Goal: Complete application form: Complete application form

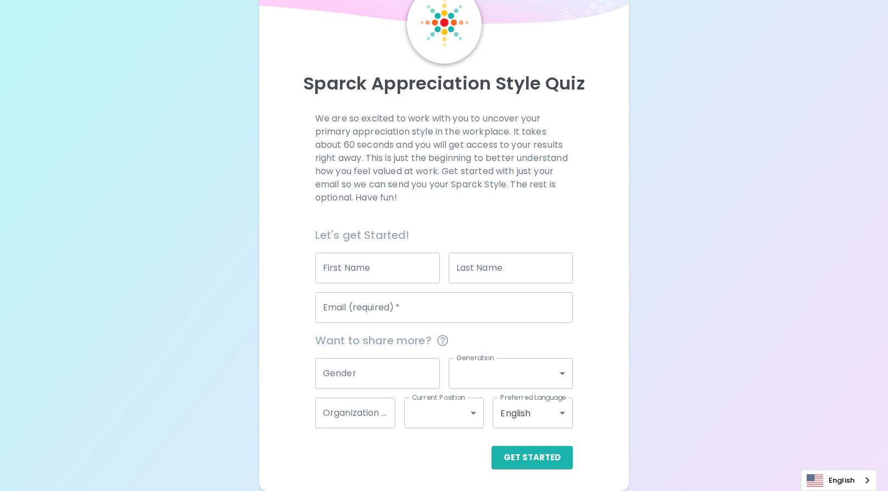
scroll to position [4, 0]
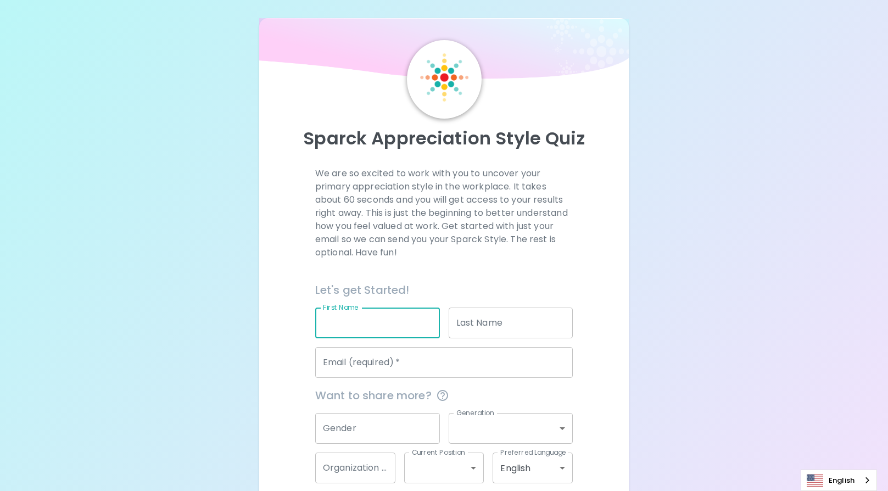
click at [376, 322] on input "First Name" at bounding box center [377, 322] width 125 height 31
type input "Lizzy"
type input "[PERSON_NAME]"
type input "[PERSON_NAME][EMAIL_ADDRESS][PERSON_NAME][DOMAIN_NAME]"
type input "Birthday"
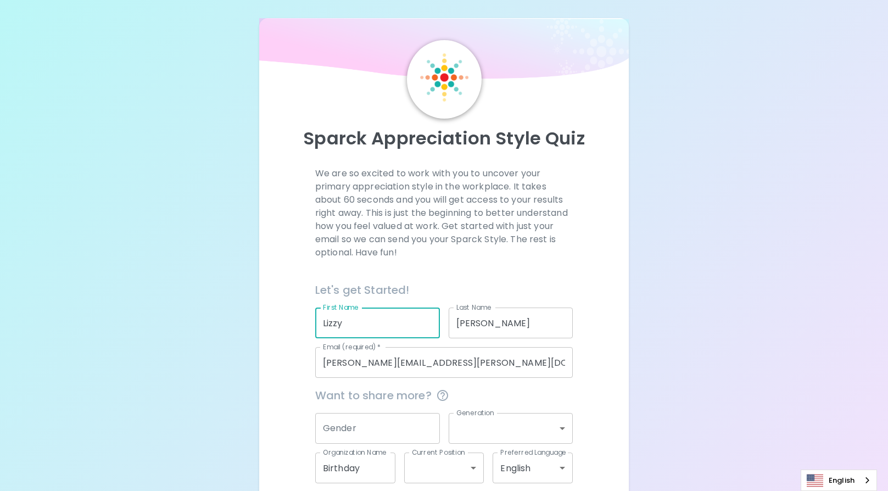
scroll to position [59, 0]
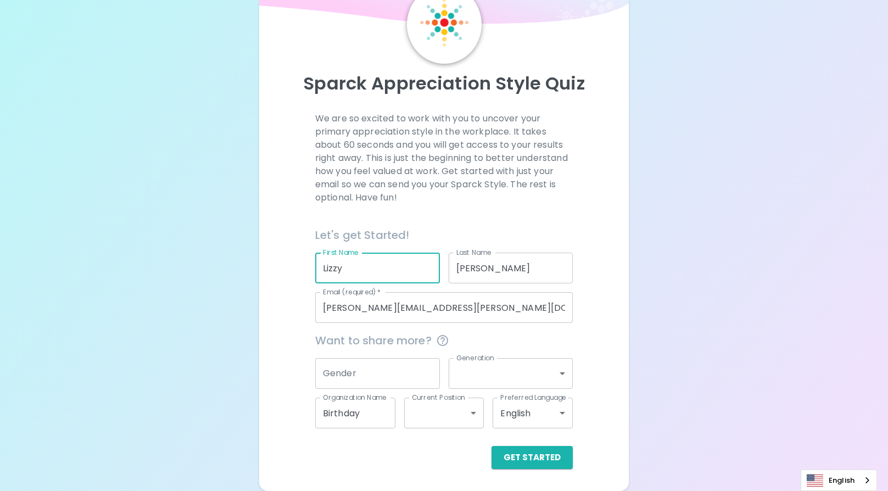
click at [386, 309] on input "[PERSON_NAME][EMAIL_ADDRESS][PERSON_NAME][DOMAIN_NAME]" at bounding box center [443, 307] width 257 height 31
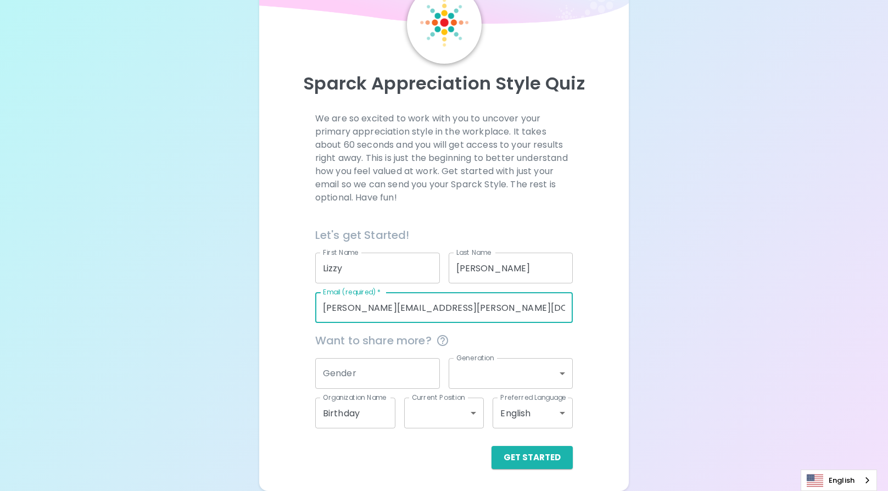
click at [386, 309] on input "[PERSON_NAME][EMAIL_ADDRESS][PERSON_NAME][DOMAIN_NAME]" at bounding box center [443, 307] width 257 height 31
click at [385, 309] on input "[PERSON_NAME][EMAIL_ADDRESS][PERSON_NAME][DOMAIN_NAME]" at bounding box center [443, 307] width 257 height 31
click at [385, 307] on input "[PERSON_NAME][EMAIL_ADDRESS][PERSON_NAME][DOMAIN_NAME]" at bounding box center [443, 307] width 257 height 31
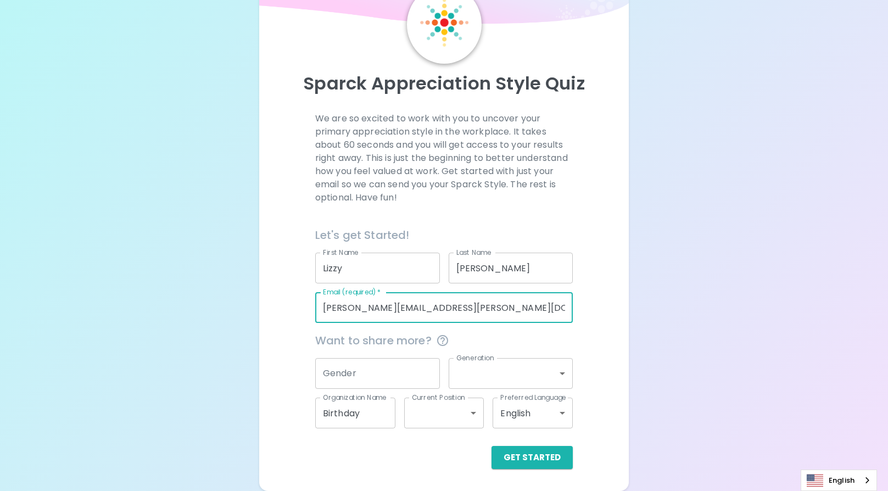
click at [382, 306] on input "[PERSON_NAME][EMAIL_ADDRESS][PERSON_NAME][DOMAIN_NAME]" at bounding box center [443, 307] width 257 height 31
click at [381, 306] on input "[PERSON_NAME][EMAIL_ADDRESS][PERSON_NAME][DOMAIN_NAME]" at bounding box center [443, 307] width 257 height 31
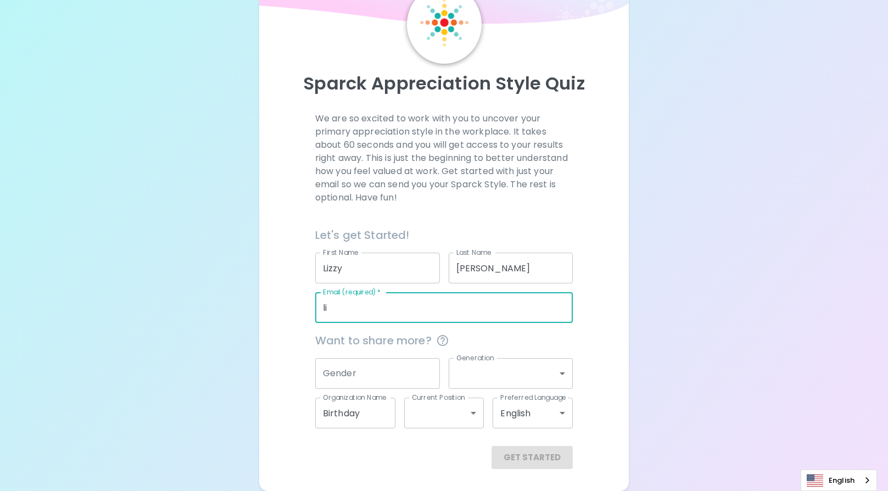
type input "[EMAIL_ADDRESS][PERSON_NAME][DOMAIN_NAME]"
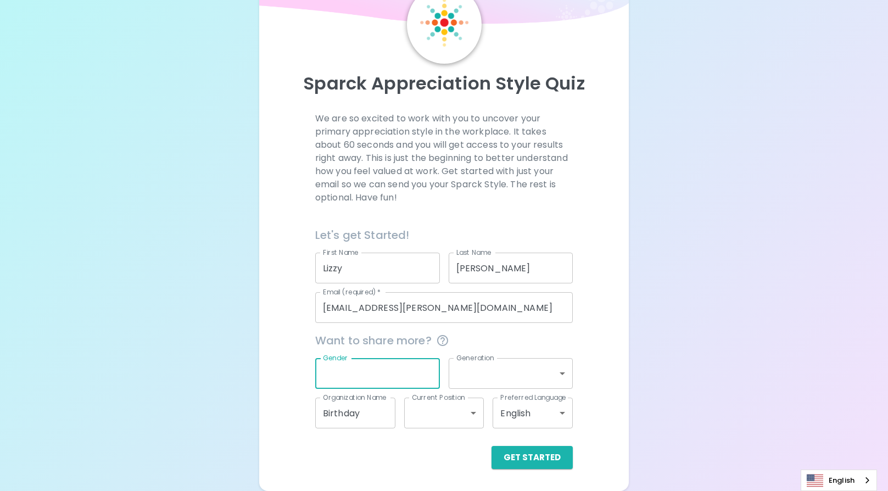
click at [379, 372] on input "Gender" at bounding box center [377, 373] width 125 height 31
type input "[DEMOGRAPHIC_DATA]"
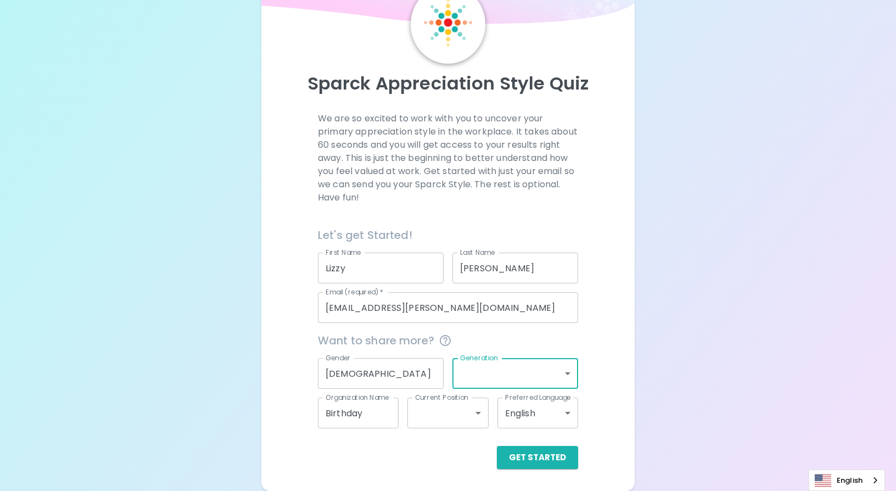
click at [560, 367] on body "Sparck Appreciation Style Quiz We are so excited to work with you to uncover yo…" at bounding box center [448, 216] width 896 height 550
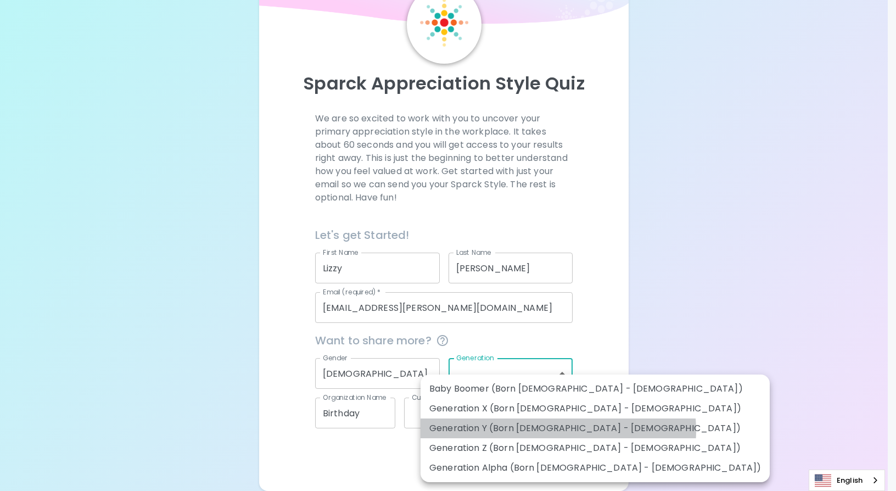
click at [558, 430] on li "Generation Y (Born [DEMOGRAPHIC_DATA] - [DEMOGRAPHIC_DATA])" at bounding box center [595, 428] width 349 height 20
type input "generation_y"
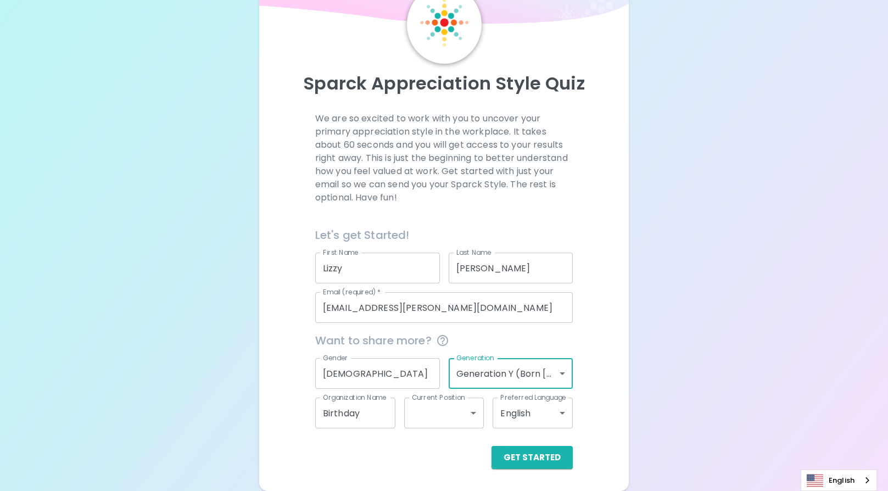
click at [430, 408] on body "Sparck Appreciation Style Quiz We are so excited to work with you to uncover yo…" at bounding box center [444, 216] width 888 height 550
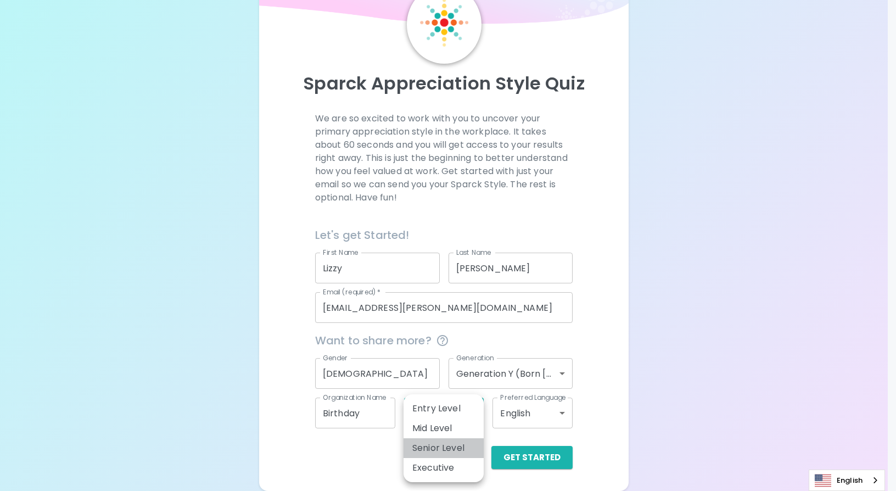
click at [431, 446] on li "Senior Level" at bounding box center [443, 448] width 80 height 20
type input "senior_level"
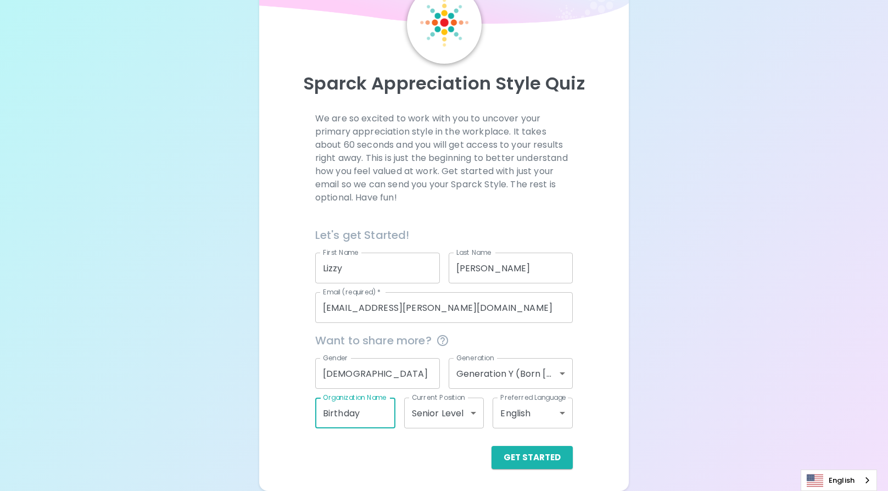
click at [378, 418] on input "Birthday" at bounding box center [355, 412] width 80 height 31
type input "[GEOGRAPHIC_DATA]"
click at [526, 462] on button "Get Started" at bounding box center [531, 457] width 81 height 23
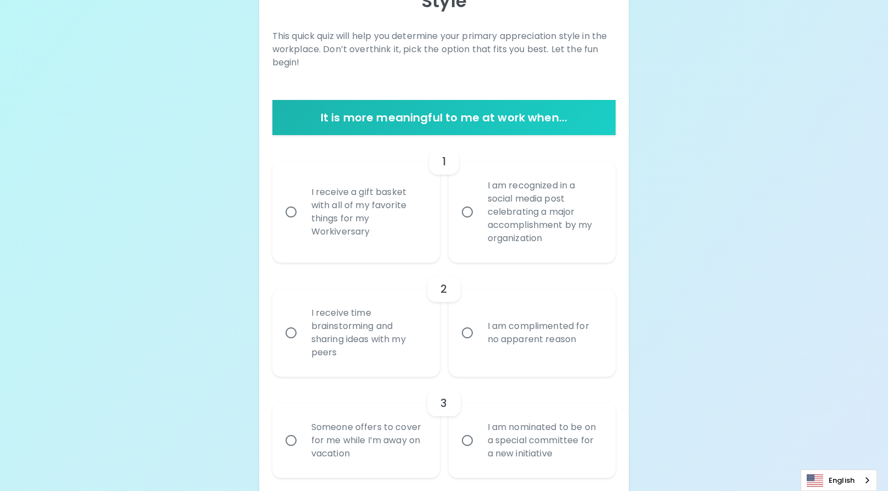
scroll to position [169, 0]
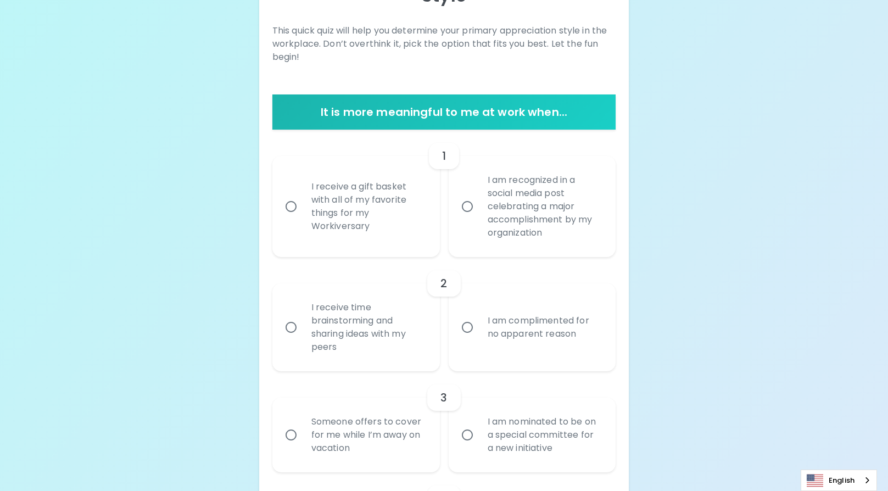
click at [285, 206] on input "I receive a gift basket with all of my favorite things for my Workiversary" at bounding box center [290, 206] width 23 height 23
radio input "true"
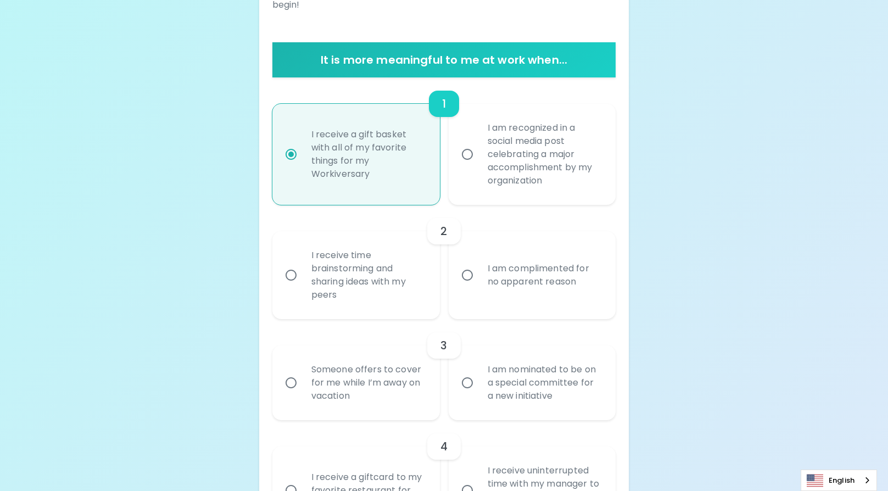
scroll to position [256, 0]
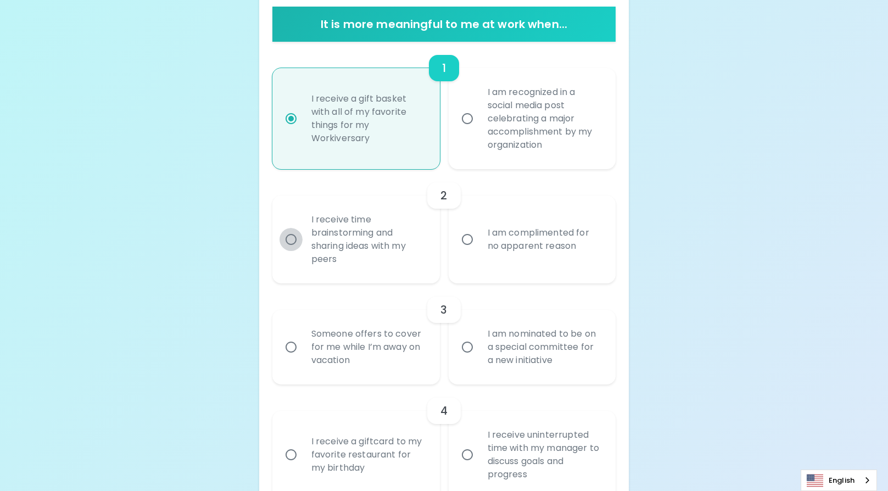
click at [286, 242] on input "I receive time brainstorming and sharing ideas with my peers" at bounding box center [290, 239] width 23 height 23
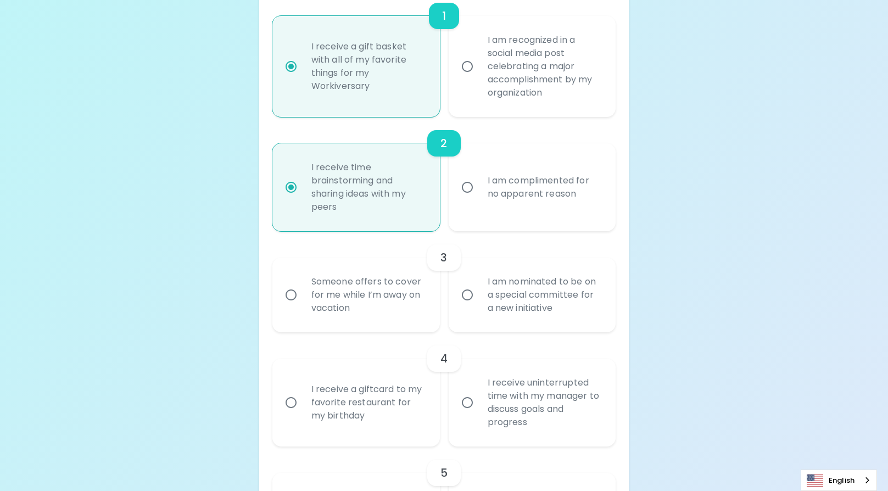
scroll to position [344, 0]
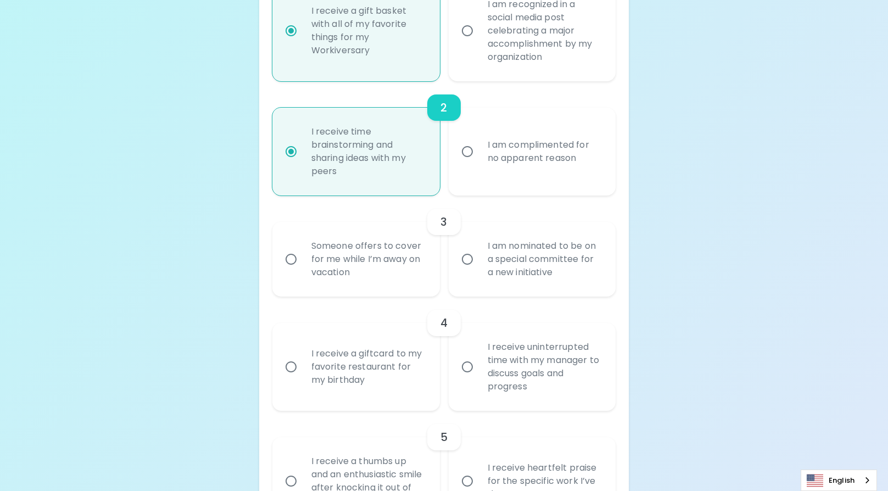
radio input "true"
click at [469, 257] on input "I am nominated to be on a special committee for a new initiative" at bounding box center [467, 259] width 23 height 23
radio input "false"
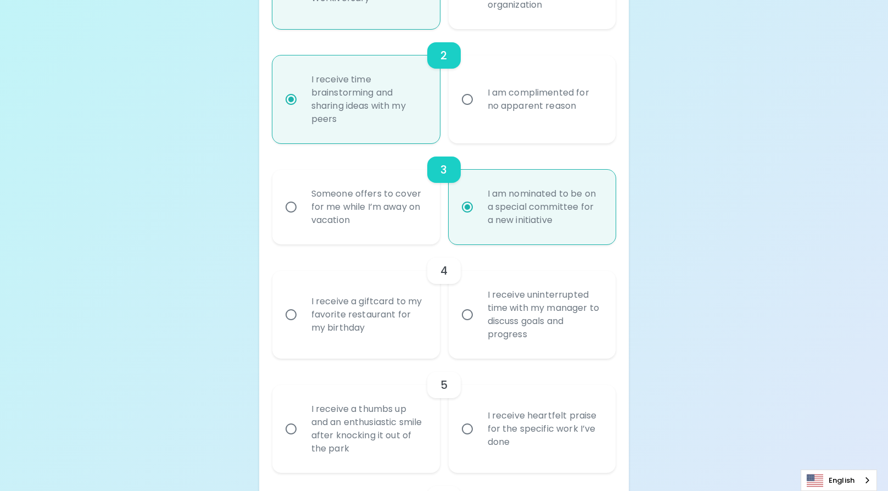
scroll to position [432, 0]
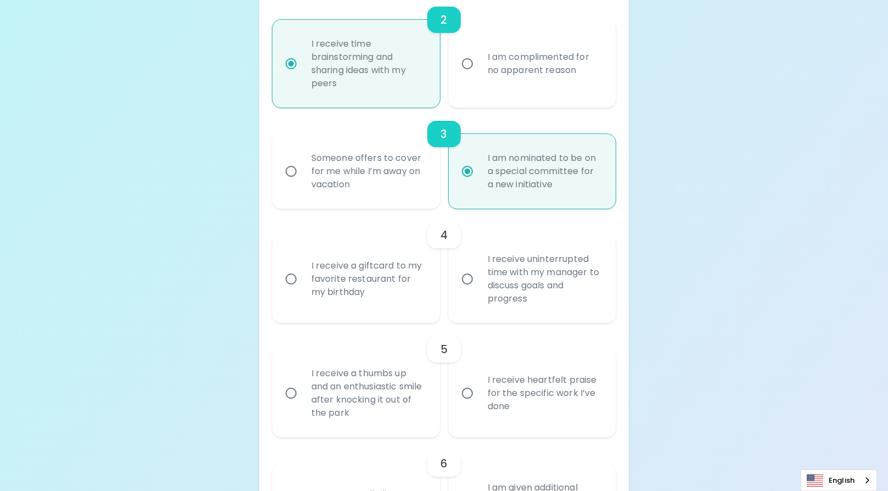
radio input "true"
click at [292, 273] on input "I receive a giftcard to my favorite restaurant for my birthday" at bounding box center [290, 278] width 23 height 23
radio input "false"
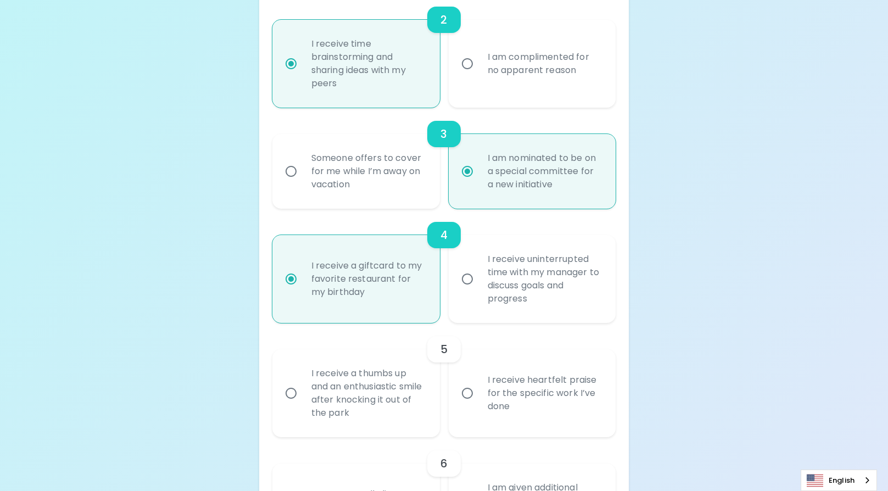
scroll to position [520, 0]
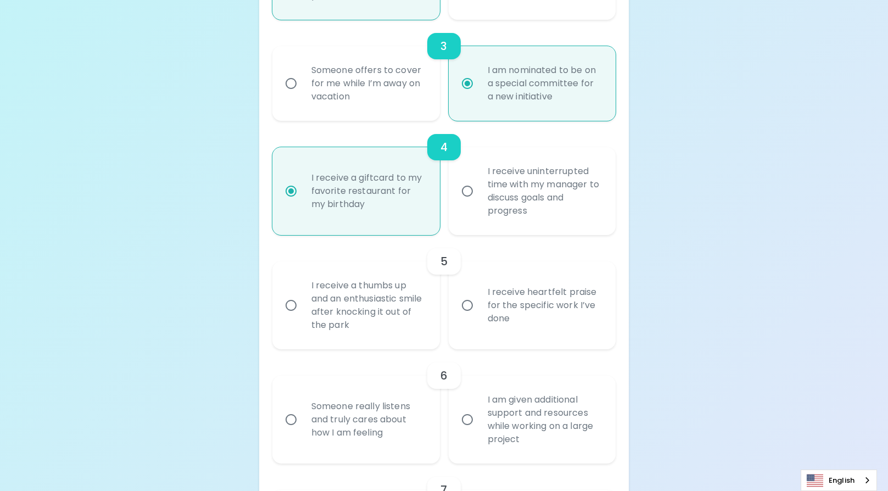
radio input "true"
click at [473, 307] on input "I receive heartfelt praise for the specific work I’ve done" at bounding box center [467, 305] width 23 height 23
radio input "false"
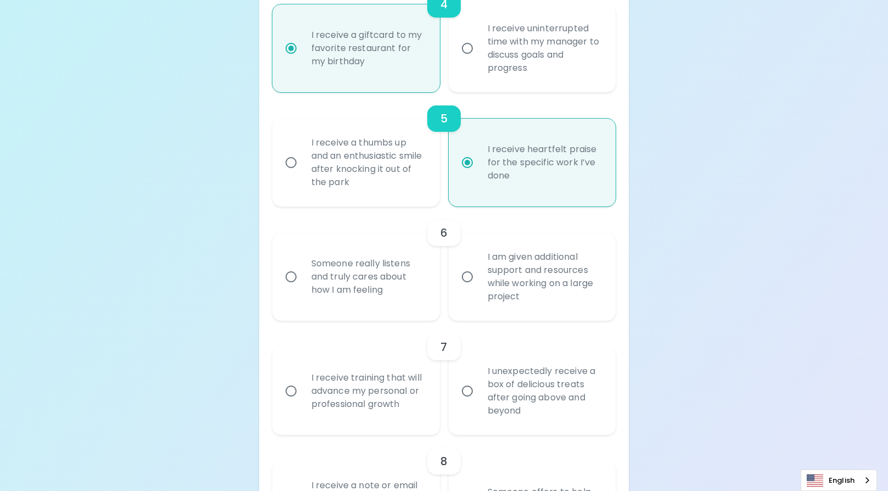
scroll to position [717, 0]
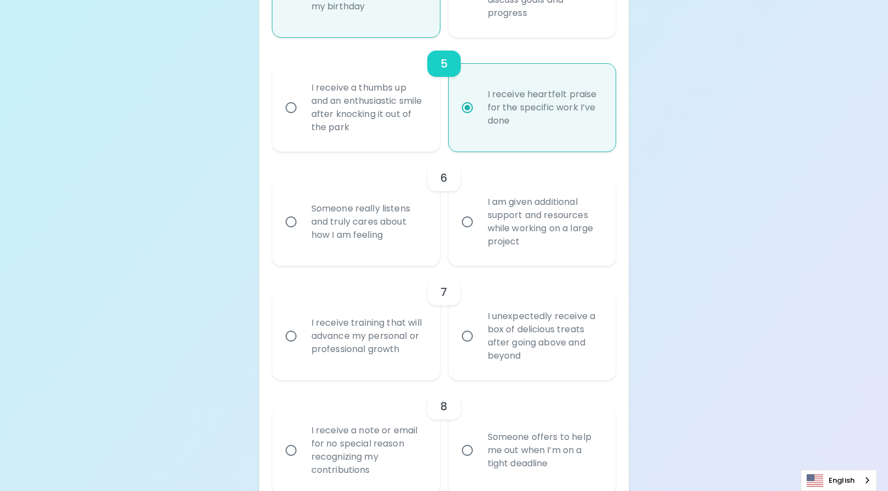
radio input "true"
click at [362, 215] on div "Someone really listens and truly cares about how I am feeling" at bounding box center [367, 222] width 131 height 66
click at [302, 215] on input "Someone really listens and truly cares about how I am feeling" at bounding box center [290, 221] width 23 height 23
radio input "false"
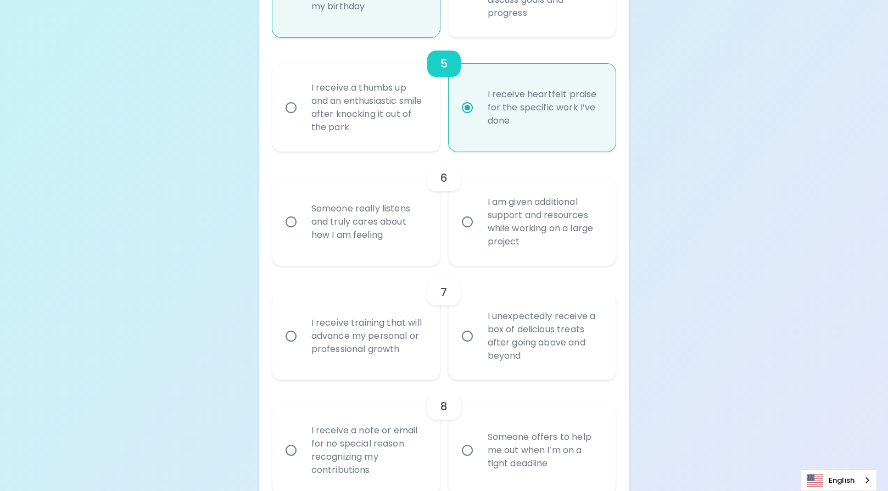
radio input "false"
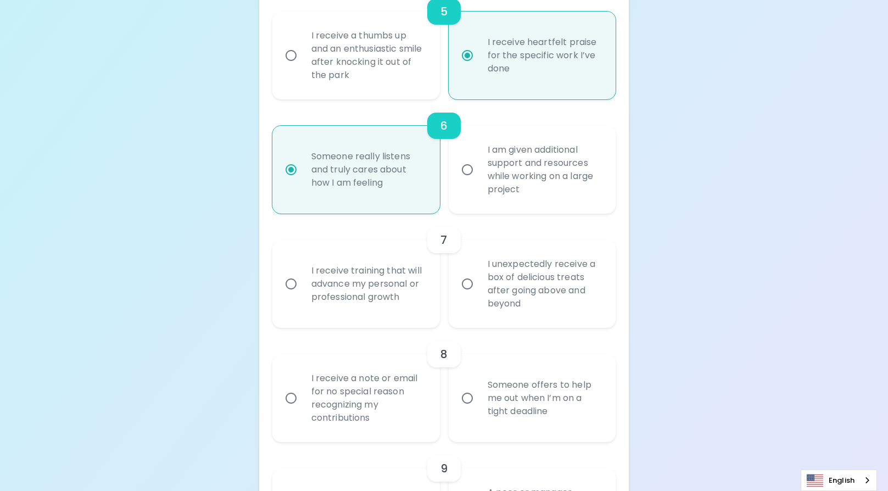
scroll to position [805, 0]
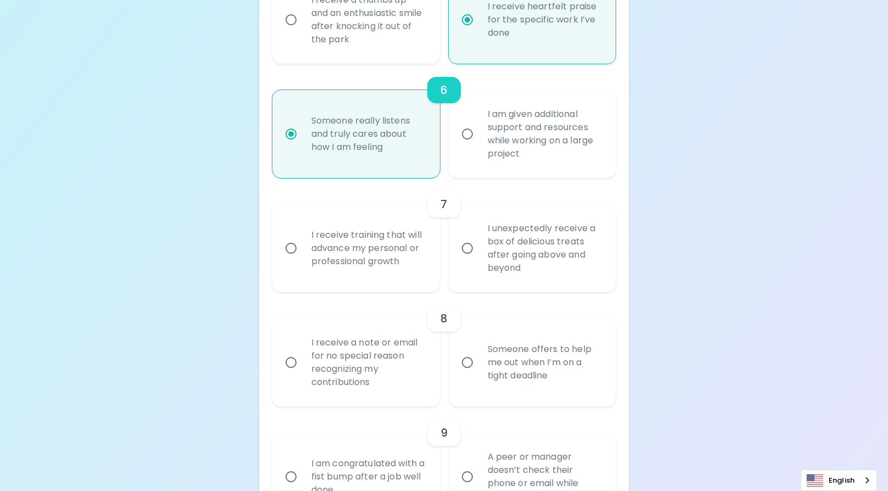
radio input "true"
click at [352, 236] on div "I receive training that will advance my personal or professional growth" at bounding box center [367, 248] width 131 height 66
click at [302, 237] on input "I receive training that will advance my personal or professional growth" at bounding box center [290, 248] width 23 height 23
radio input "false"
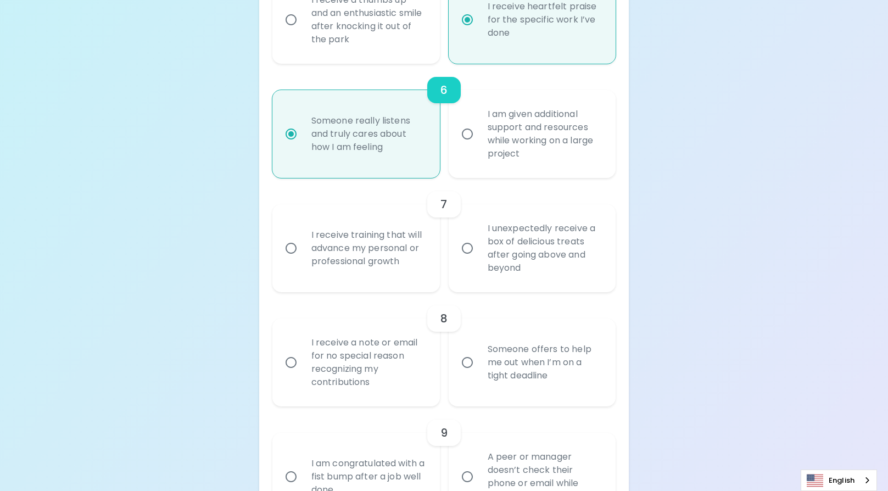
radio input "false"
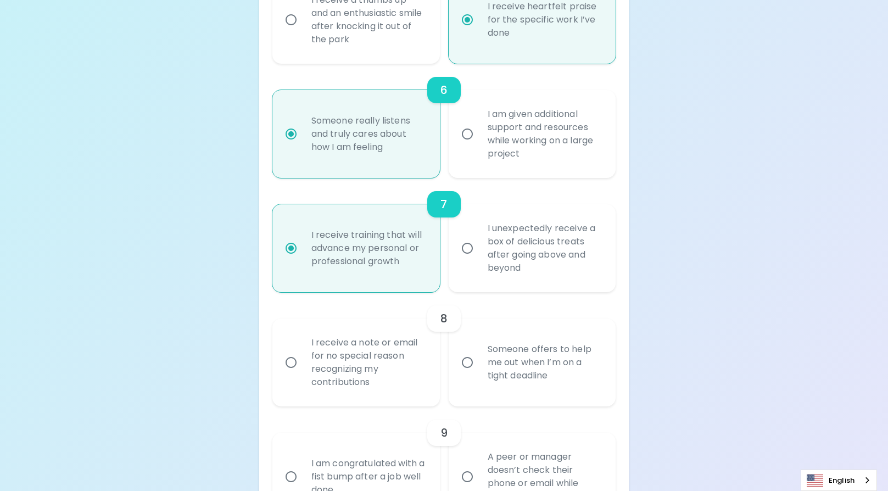
scroll to position [893, 0]
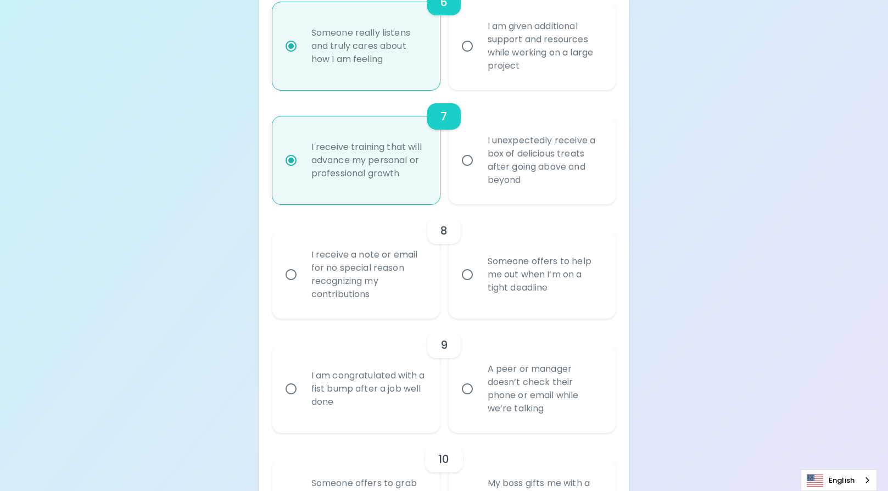
radio input "true"
click at [480, 277] on div "Someone offers to help me out when I’m on a tight deadline" at bounding box center [544, 275] width 131 height 66
click at [479, 277] on input "Someone offers to help me out when I’m on a tight deadline" at bounding box center [467, 274] width 23 height 23
radio input "false"
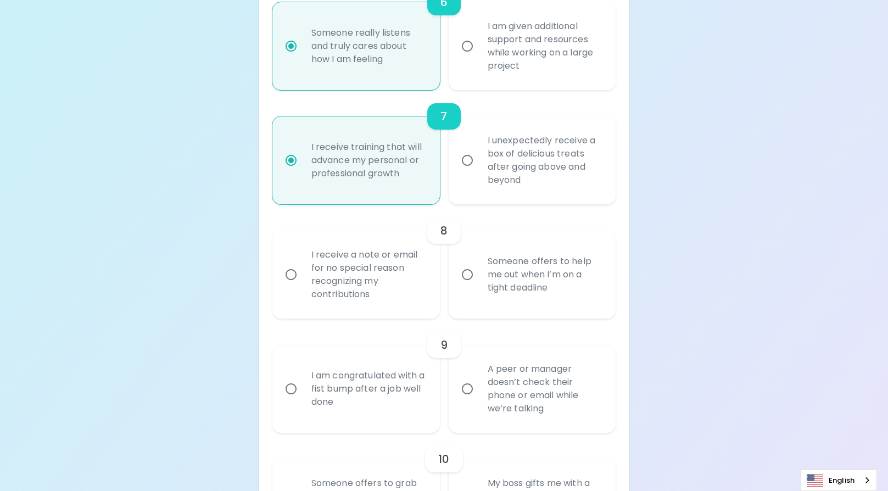
radio input "false"
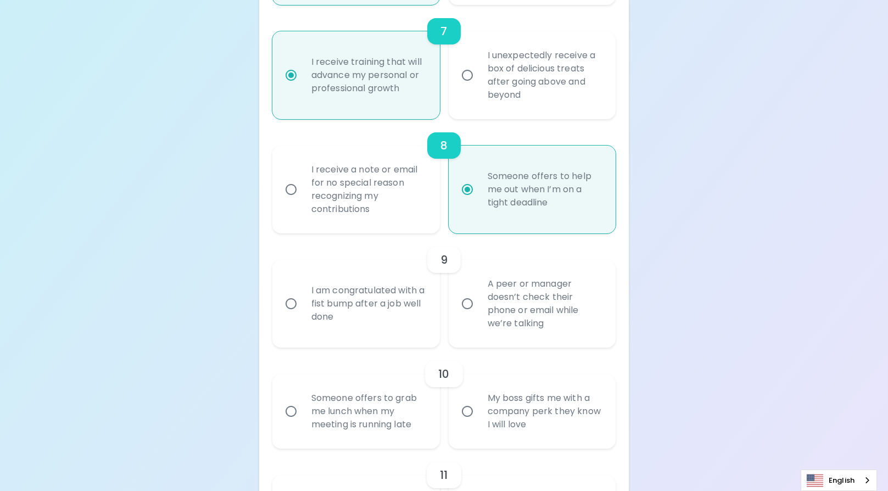
scroll to position [981, 0]
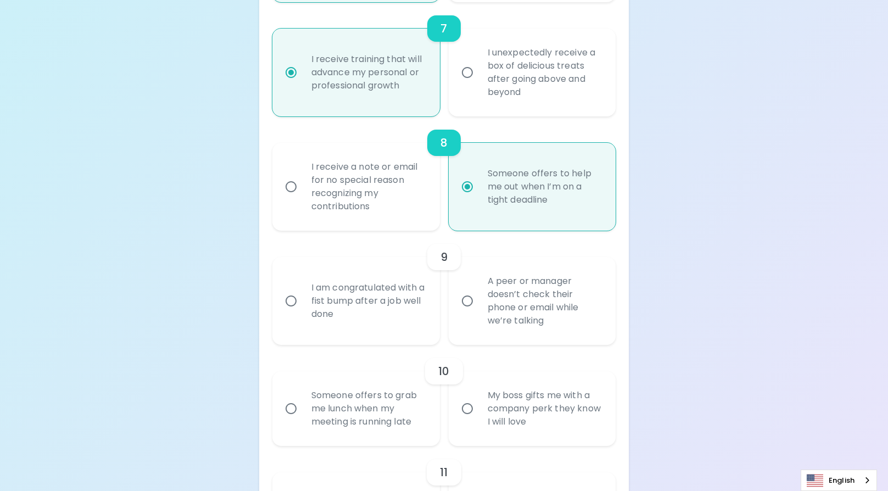
radio input "true"
click at [478, 277] on label "A peer or manager doesn’t check their phone or email while we’re talking" at bounding box center [525, 301] width 167 height 88
click at [478, 289] on input "A peer or manager doesn’t check their phone or email while we’re talking" at bounding box center [467, 300] width 23 height 23
radio input "false"
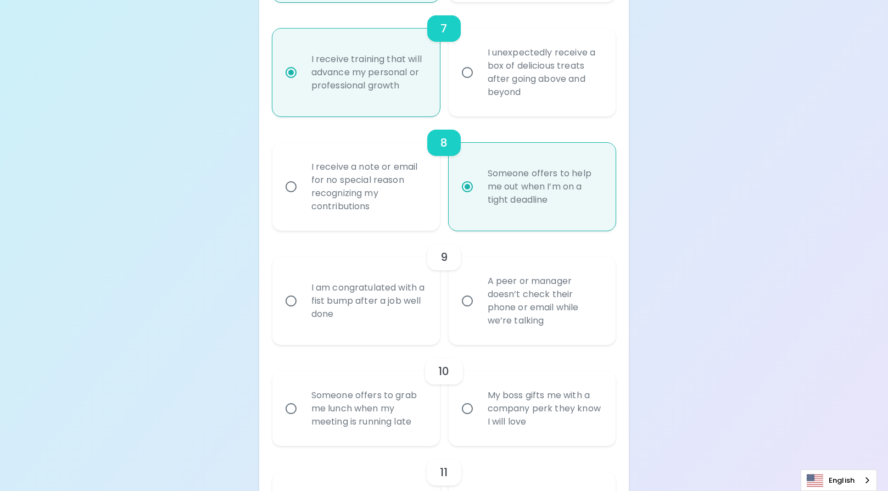
radio input "false"
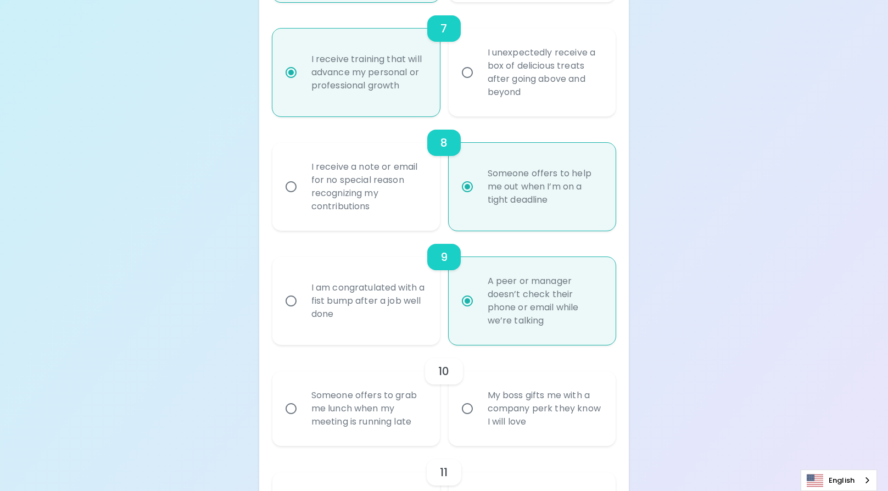
scroll to position [1069, 0]
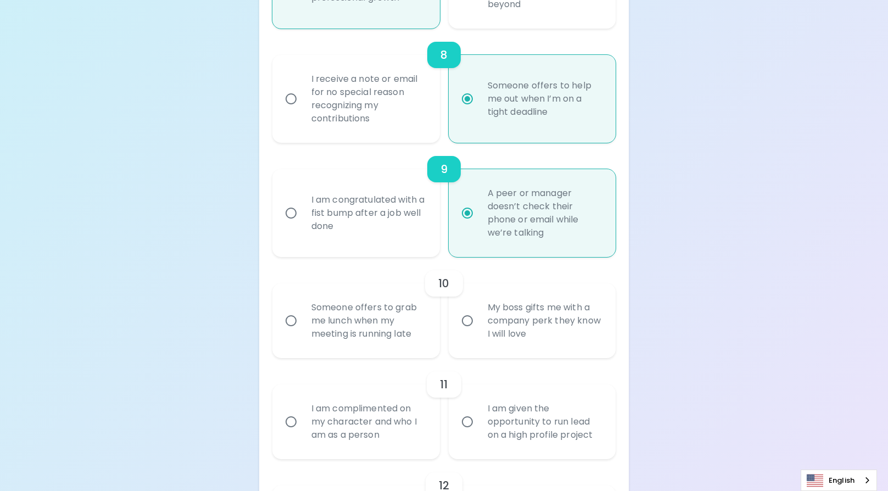
radio input "true"
click at [367, 309] on div "Someone offers to grab me lunch when my meeting is running late" at bounding box center [367, 321] width 131 height 66
click at [302, 309] on input "Someone offers to grab me lunch when my meeting is running late" at bounding box center [290, 320] width 23 height 23
radio input "false"
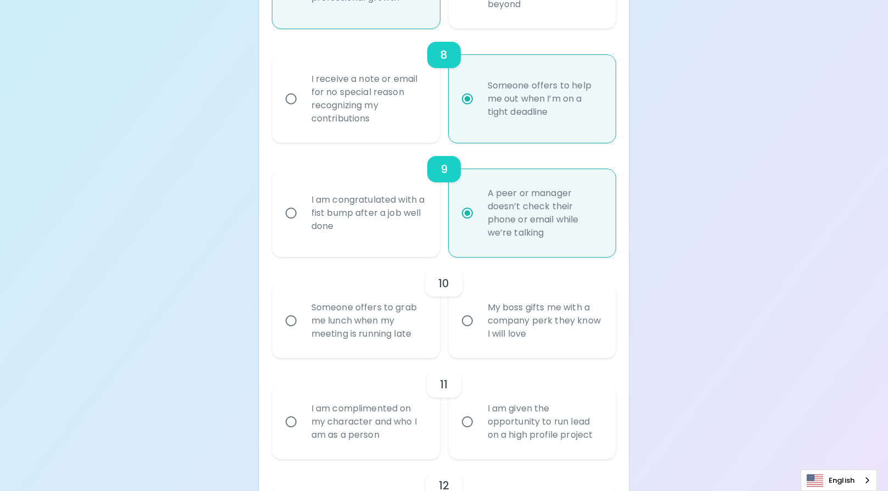
radio input "false"
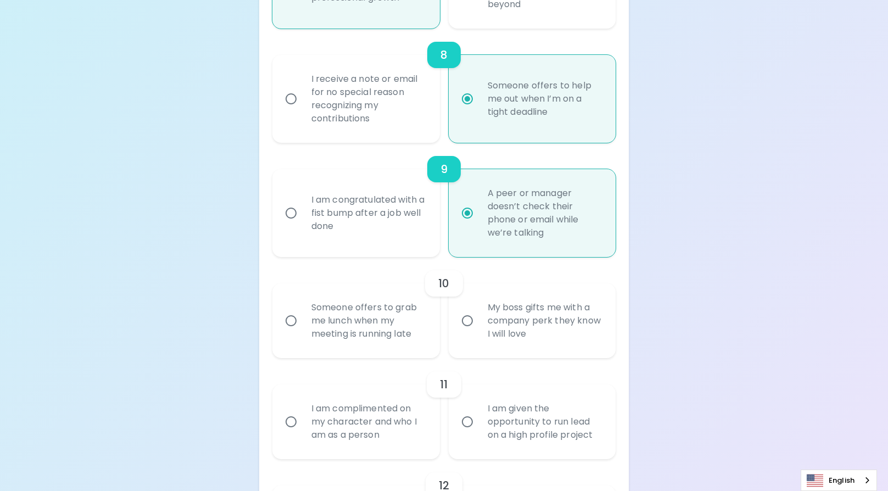
radio input "false"
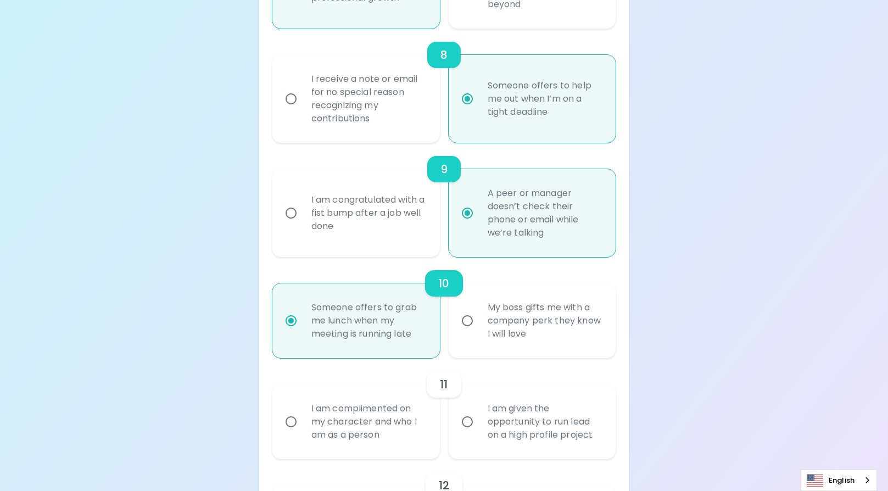
scroll to position [1157, 0]
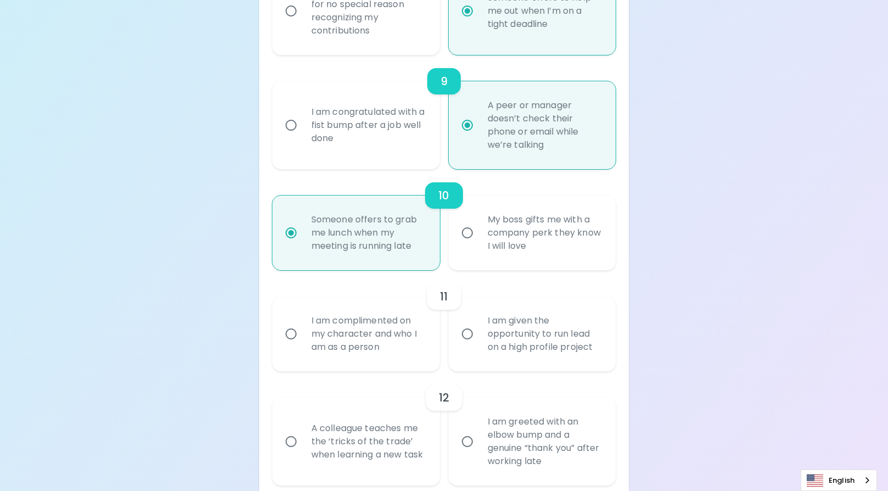
radio input "true"
click at [356, 317] on div "I am complimented on my character and who I am as a person" at bounding box center [367, 334] width 131 height 66
click at [302, 322] on input "I am complimented on my character and who I am as a person" at bounding box center [290, 333] width 23 height 23
radio input "false"
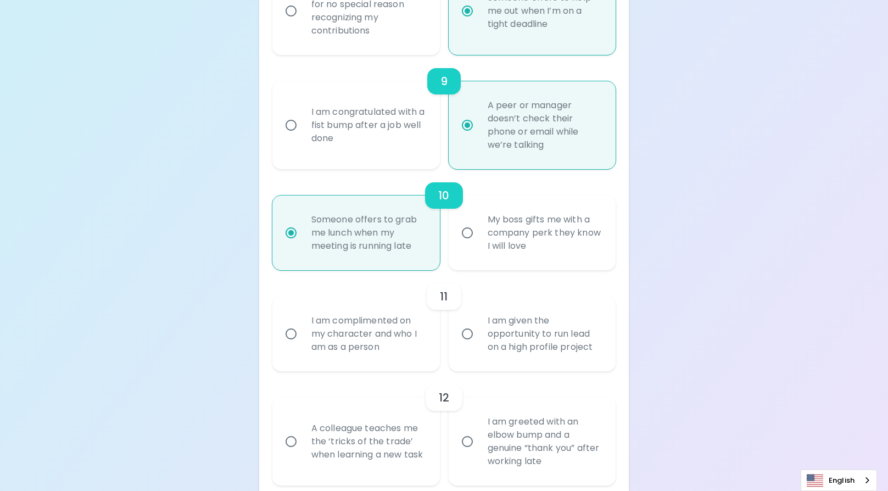
radio input "false"
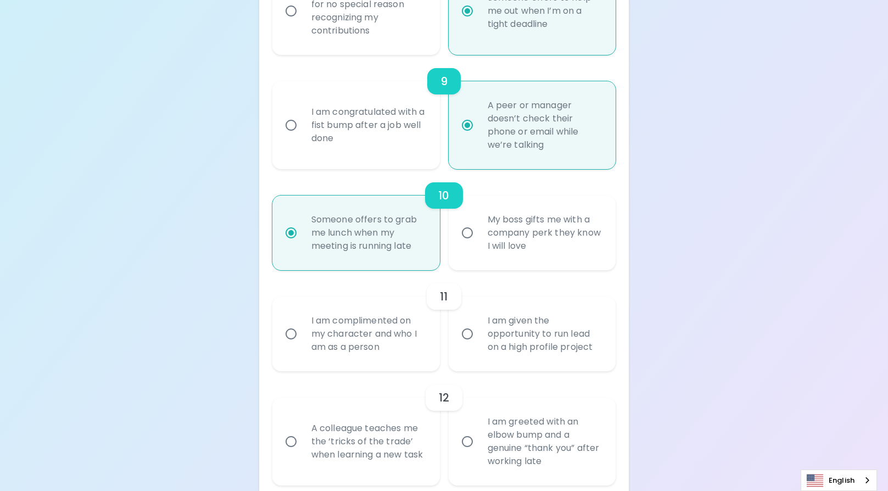
radio input "false"
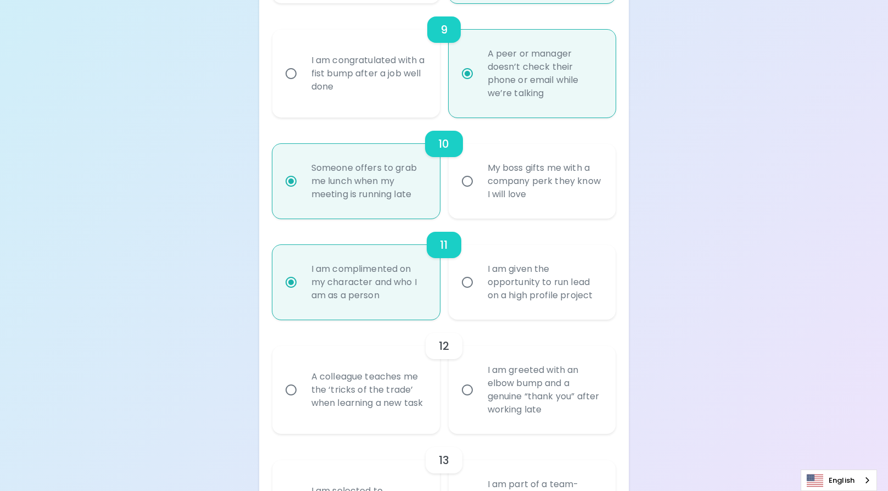
scroll to position [1244, 0]
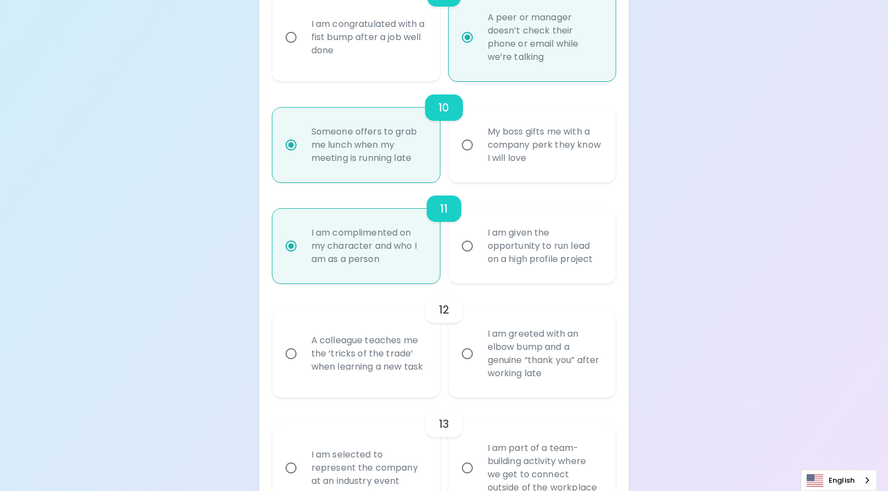
radio input "true"
click at [344, 333] on div "A colleague teaches me the ‘tricks of the trade’ when learning a new task" at bounding box center [367, 354] width 131 height 66
click at [302, 342] on input "A colleague teaches me the ‘tricks of the trade’ when learning a new task" at bounding box center [290, 353] width 23 height 23
radio input "false"
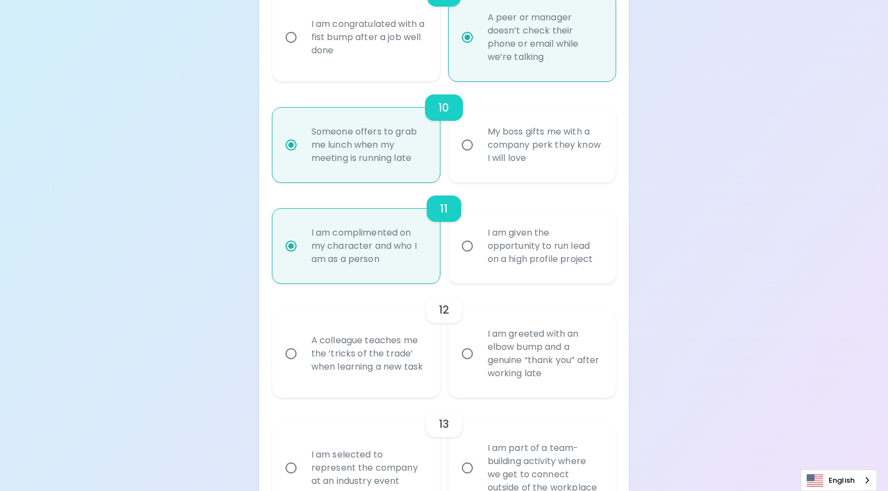
radio input "false"
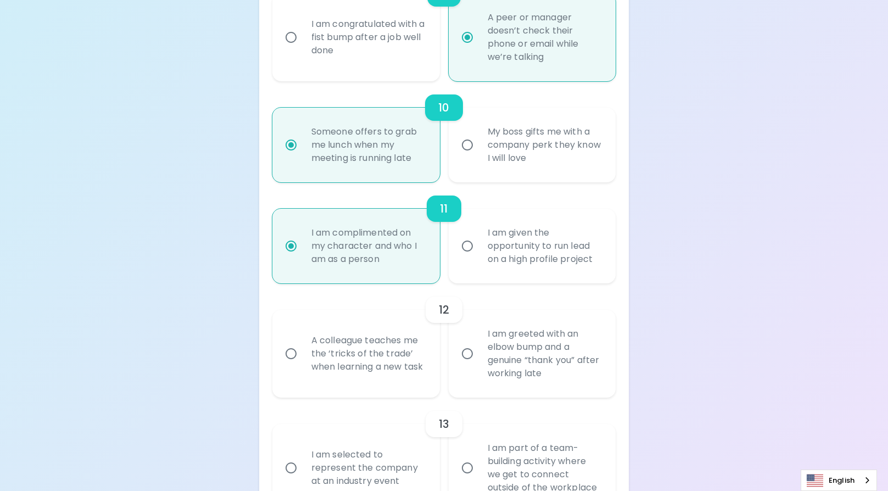
radio input "false"
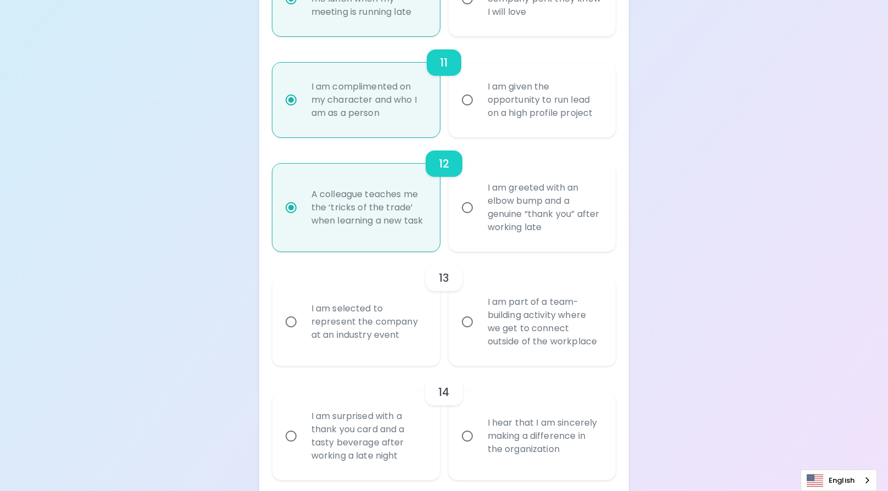
scroll to position [1442, 0]
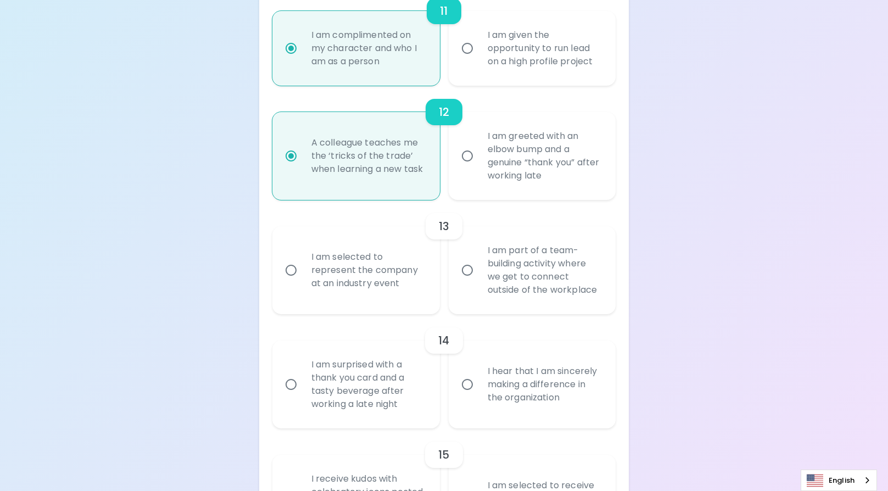
radio input "true"
click at [502, 382] on div "I hear that I am sincerely making a difference in the organization" at bounding box center [544, 384] width 131 height 66
click at [479, 382] on input "I hear that I am sincerely making a difference in the organization" at bounding box center [467, 384] width 23 height 23
radio input "false"
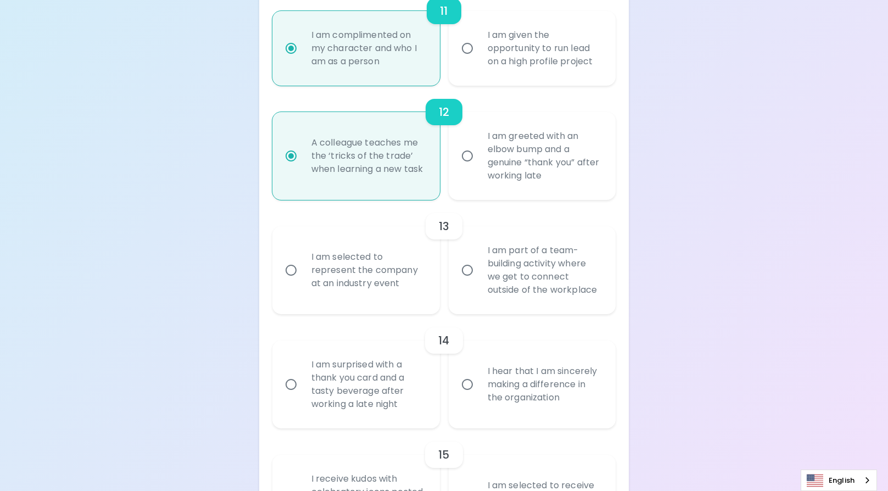
radio input "false"
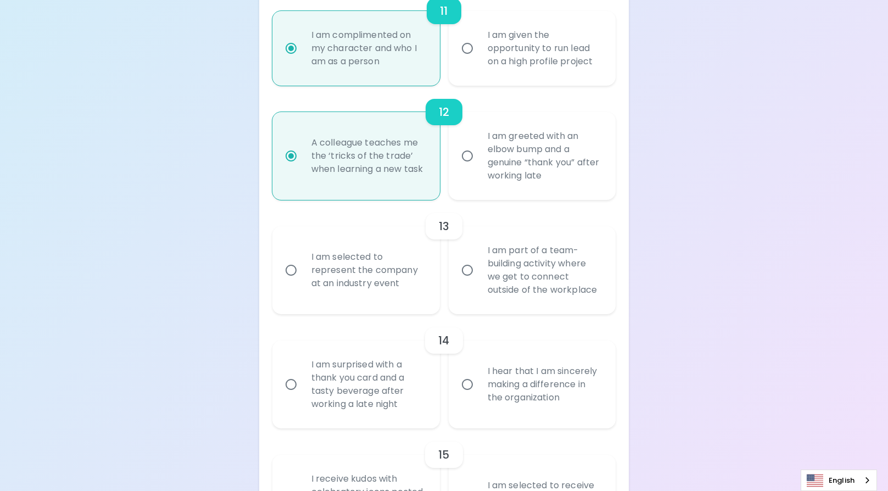
radio input "false"
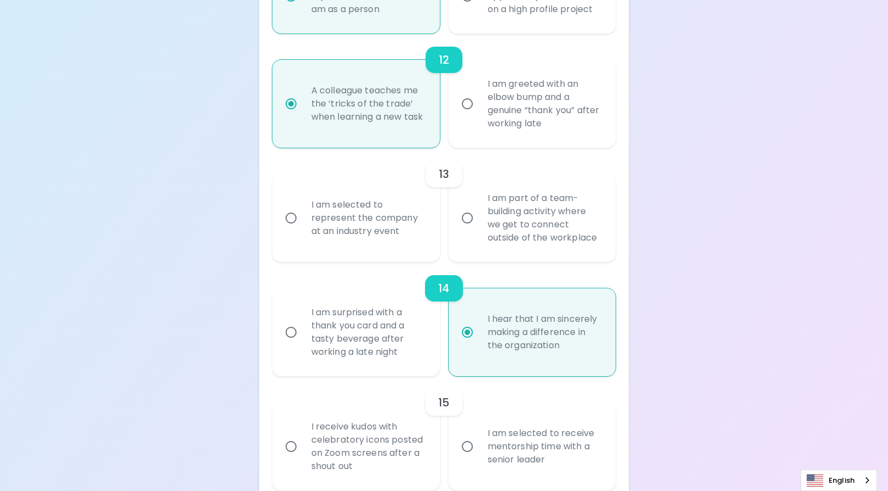
scroll to position [1530, 0]
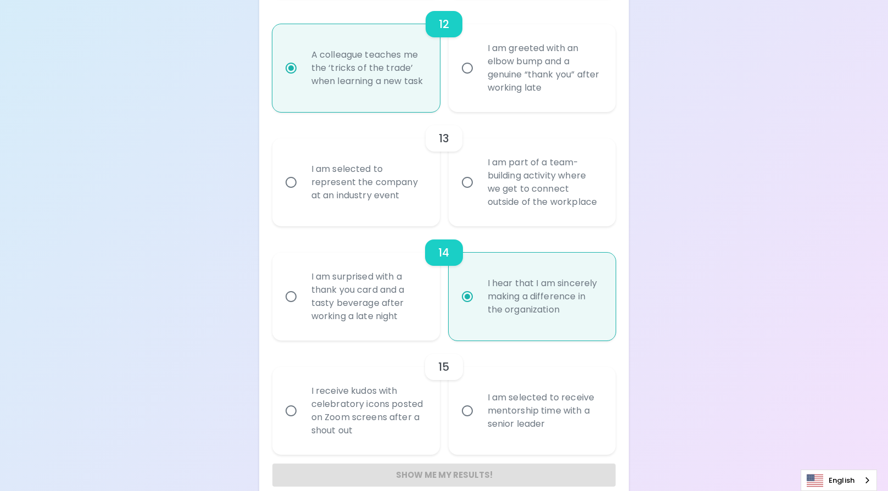
radio input "true"
click at [362, 197] on div "I am selected to represent the company at an industry event" at bounding box center [367, 182] width 131 height 66
click at [302, 194] on input "I am selected to represent the company at an industry event" at bounding box center [290, 182] width 23 height 23
radio input "false"
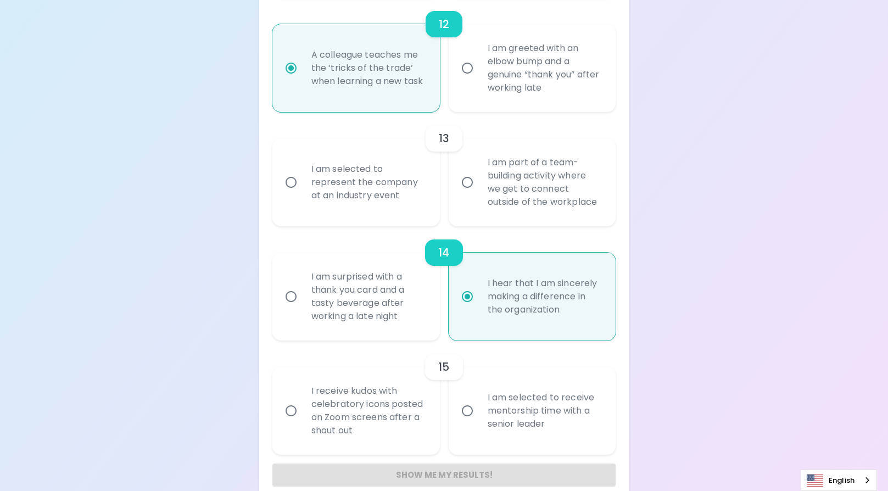
radio input "false"
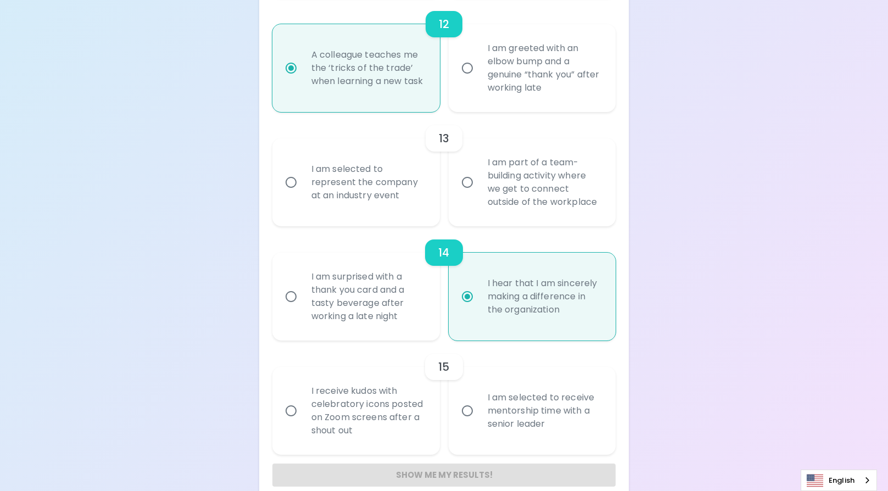
radio input "false"
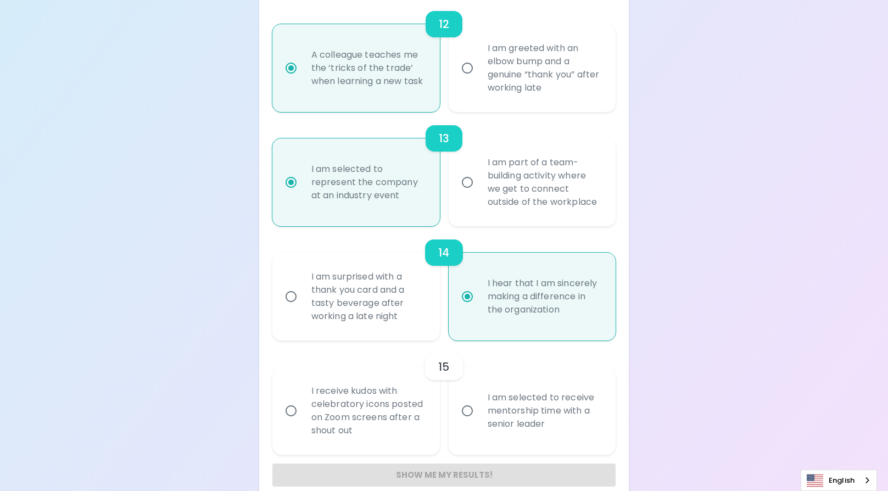
scroll to position [1548, 0]
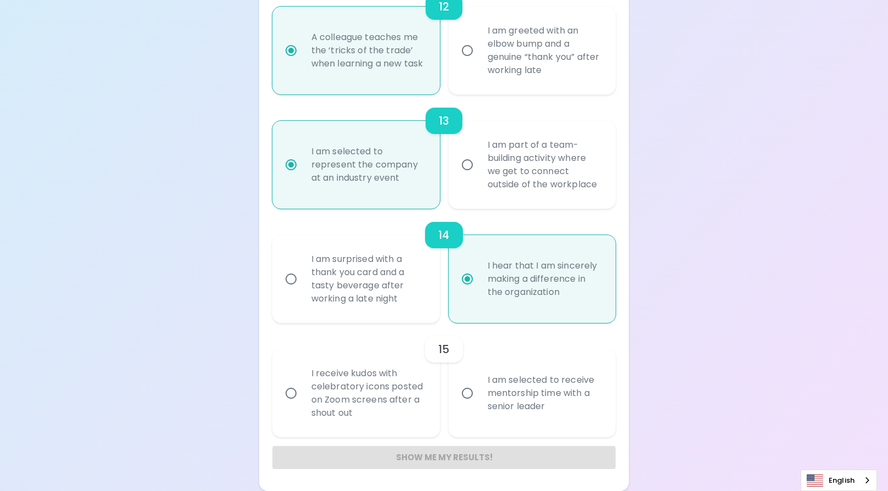
radio input "true"
click at [531, 394] on div "I am selected to receive mentorship time with a senior leader" at bounding box center [544, 393] width 131 height 66
click at [479, 394] on input "I am selected to receive mentorship time with a senior leader" at bounding box center [467, 393] width 23 height 23
radio input "false"
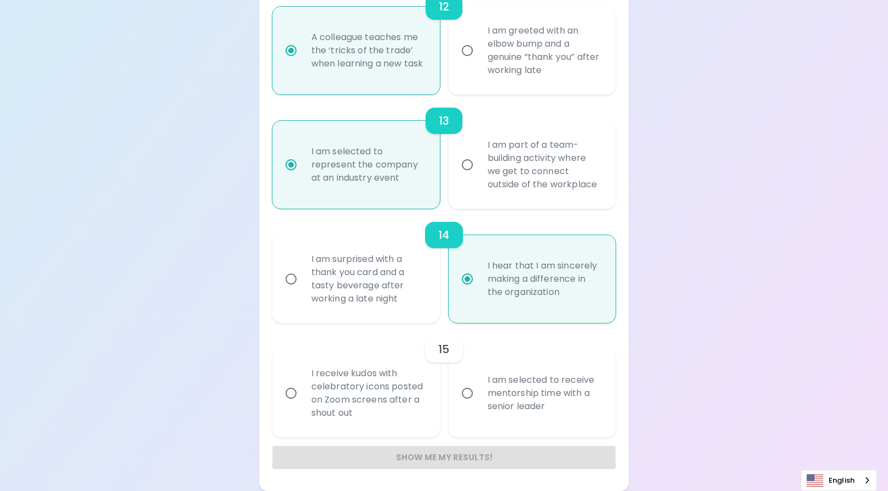
radio input "false"
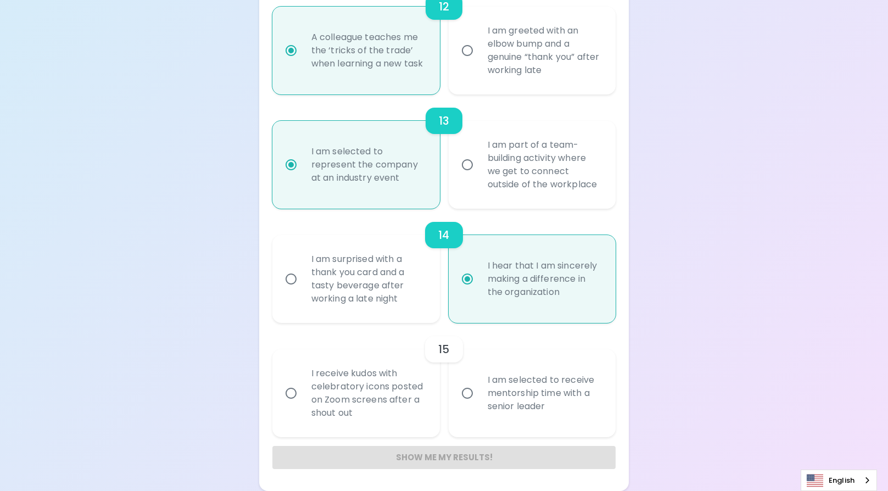
radio input "false"
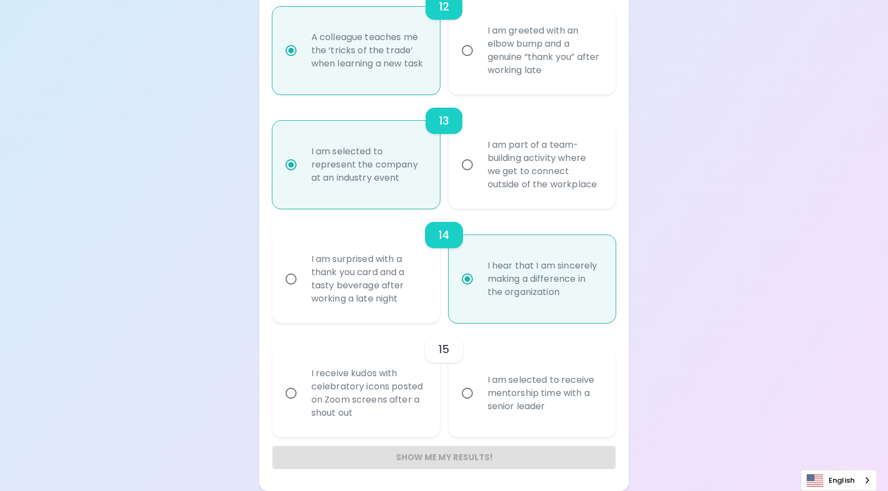
radio input "true"
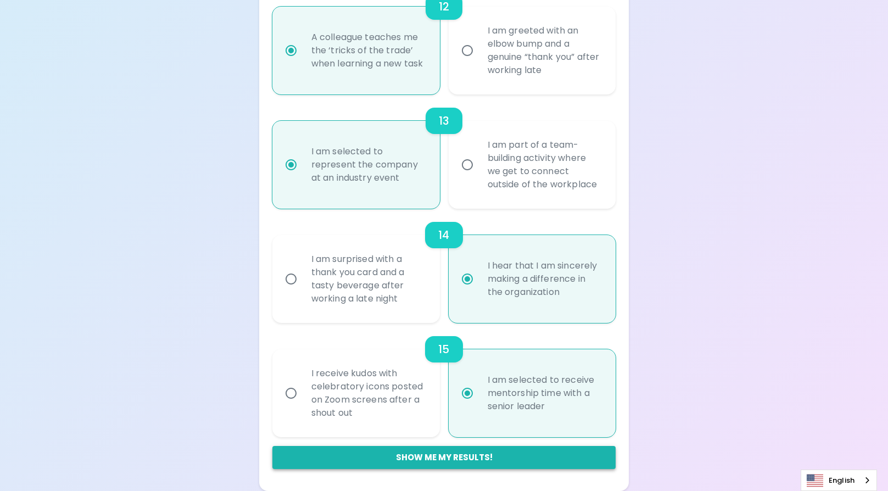
radio input "true"
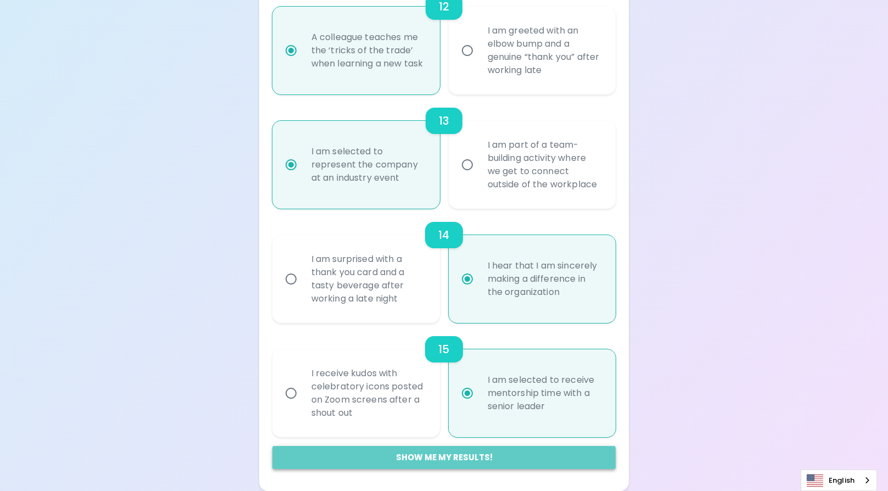
click at [538, 455] on button "Show me my results!" at bounding box center [444, 457] width 344 height 23
radio input "false"
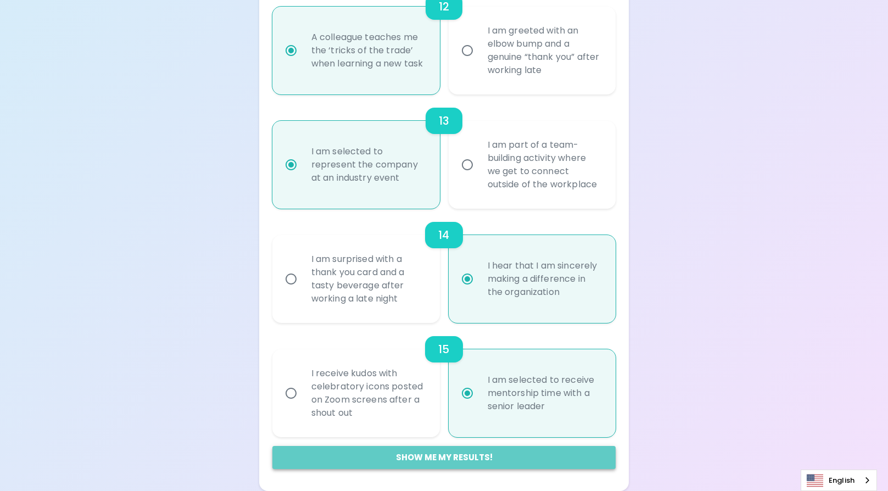
radio input "false"
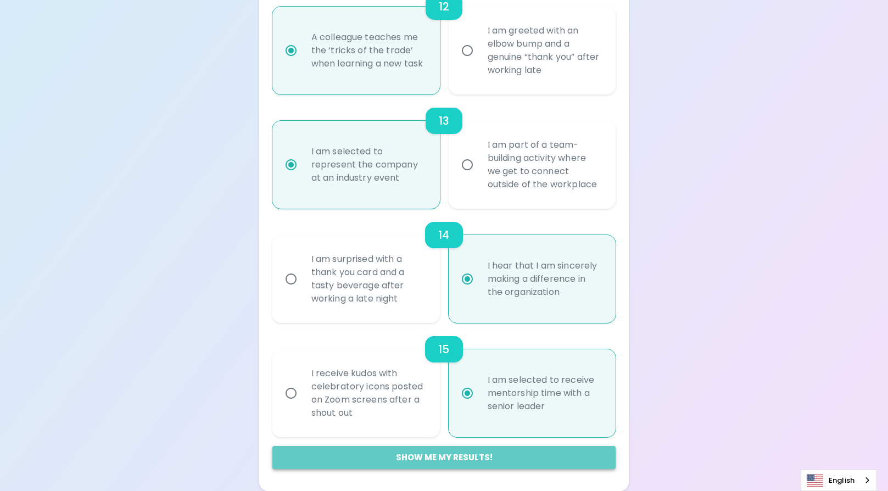
radio input "false"
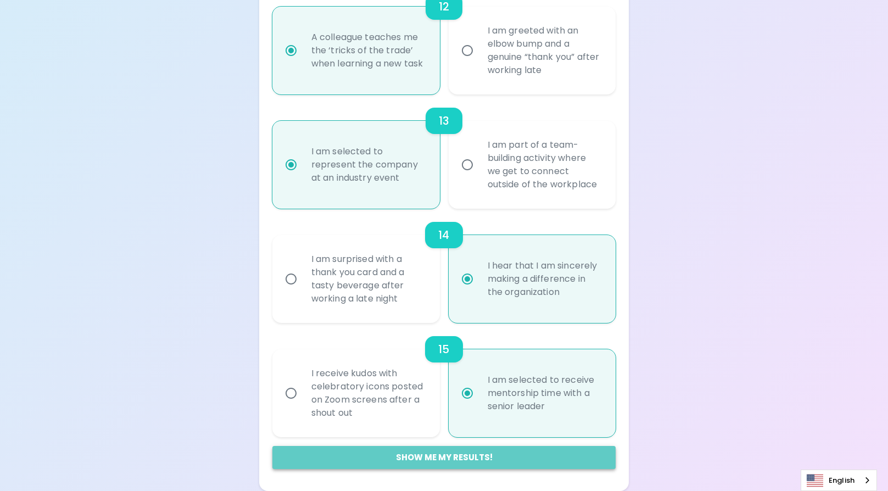
radio input "false"
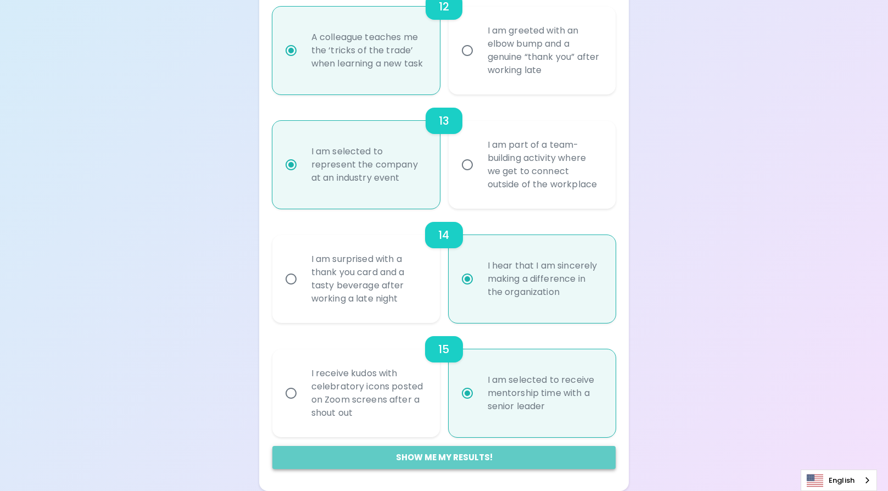
radio input "false"
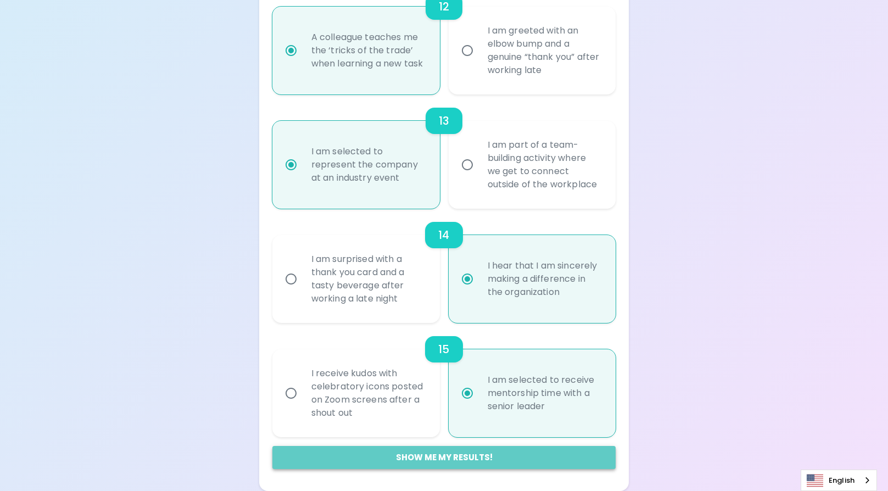
radio input "false"
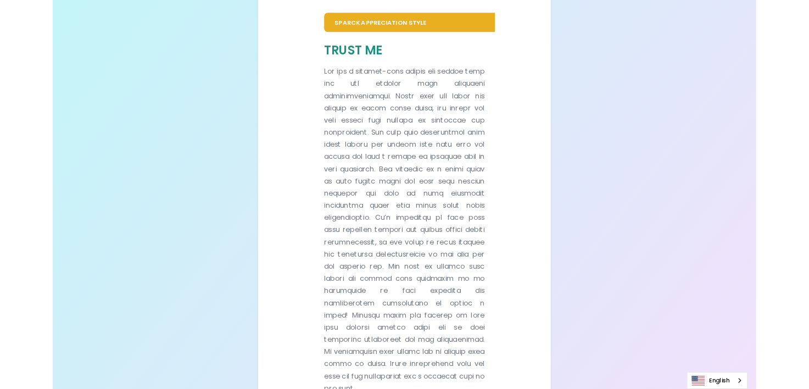
scroll to position [224, 0]
